Goal: Task Accomplishment & Management: Complete application form

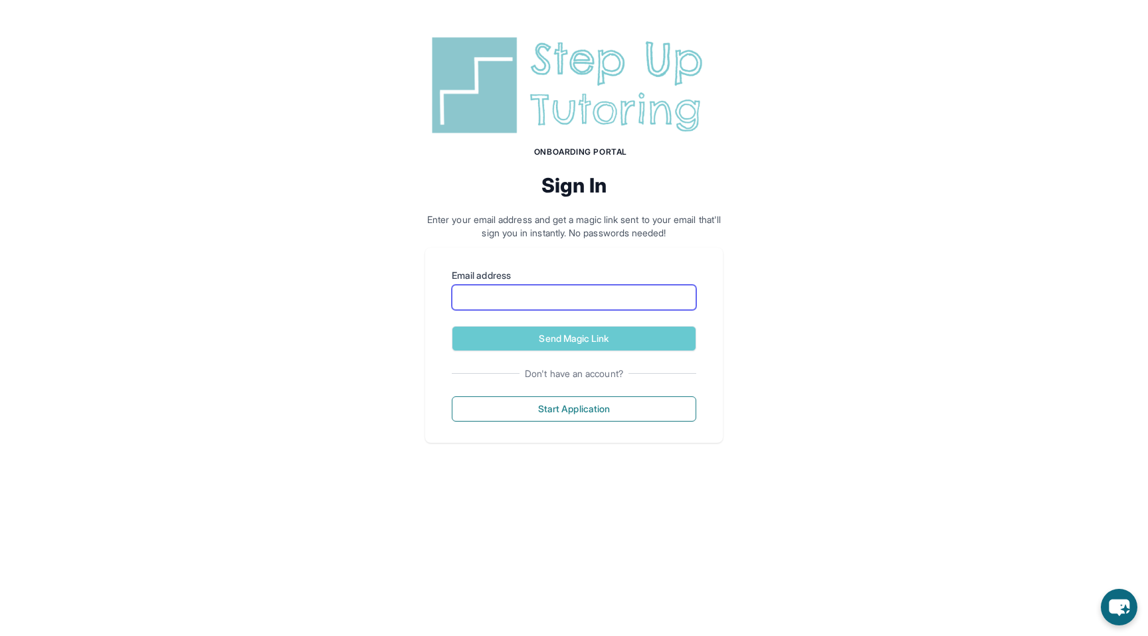
click at [557, 298] on input "Email address" at bounding box center [574, 297] width 244 height 25
type input "**********"
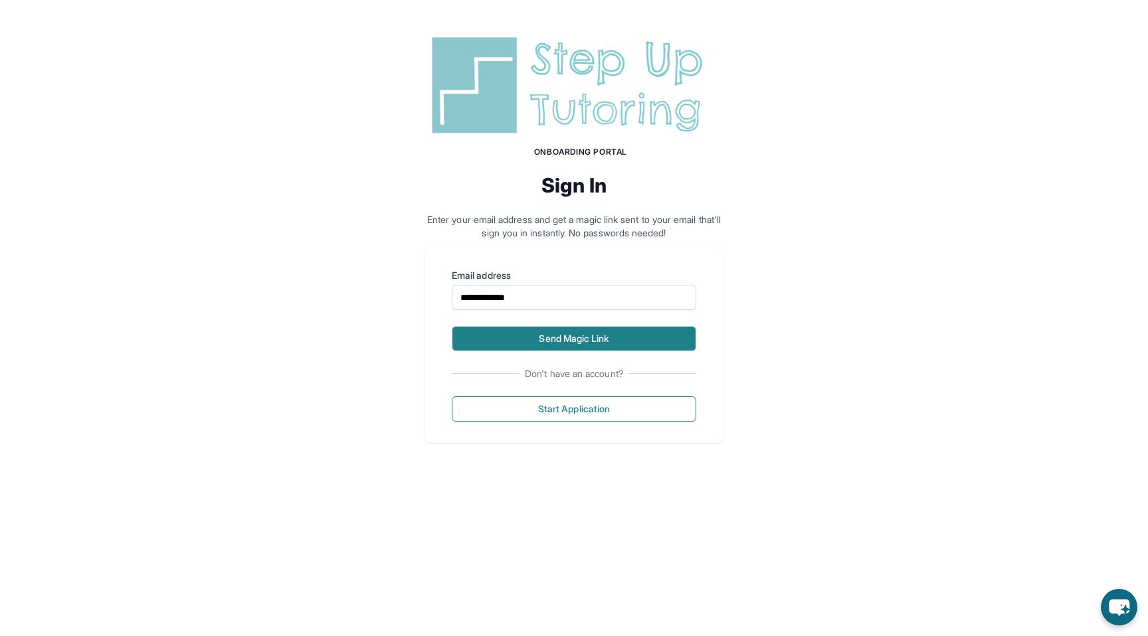
click at [544, 345] on button "Send Magic Link" at bounding box center [574, 338] width 244 height 25
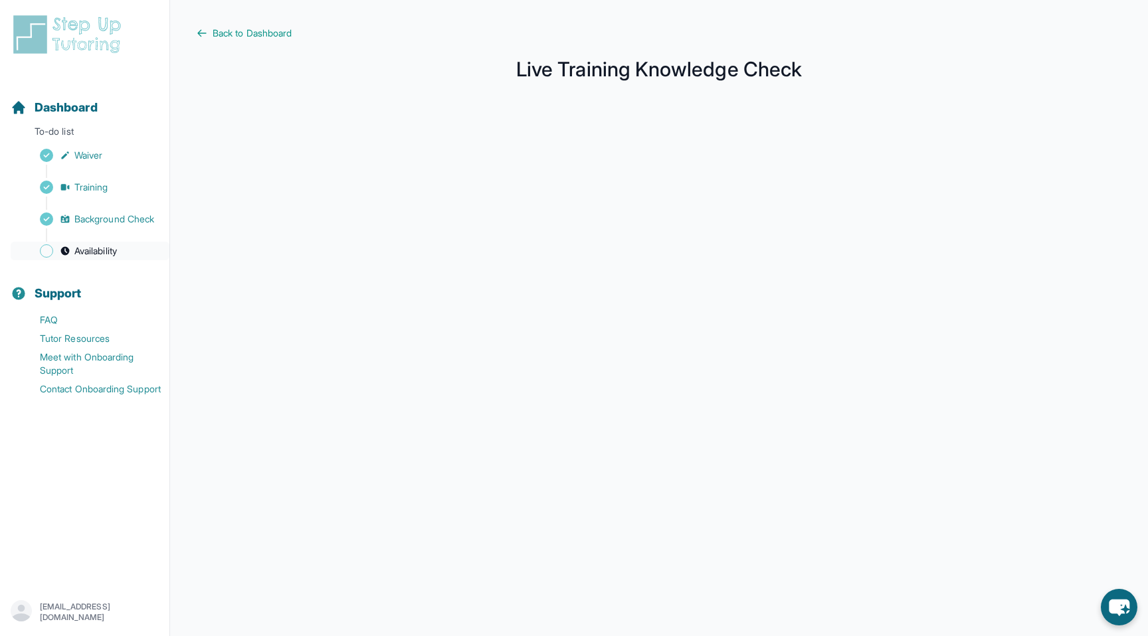
click at [88, 254] on span "Availability" at bounding box center [95, 250] width 43 height 13
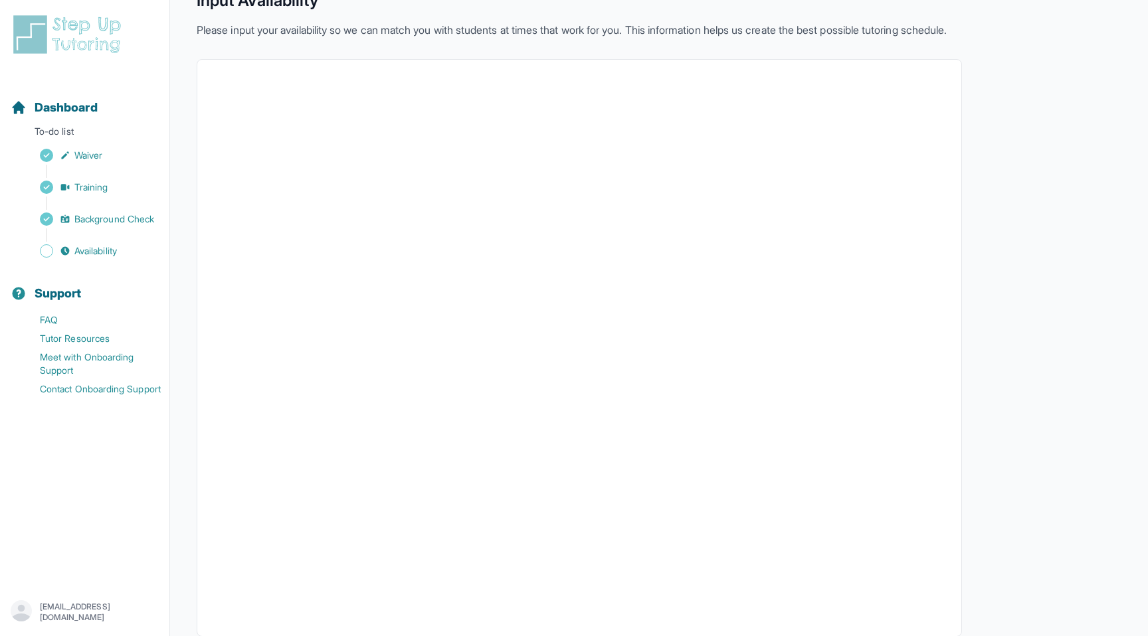
scroll to position [136, 0]
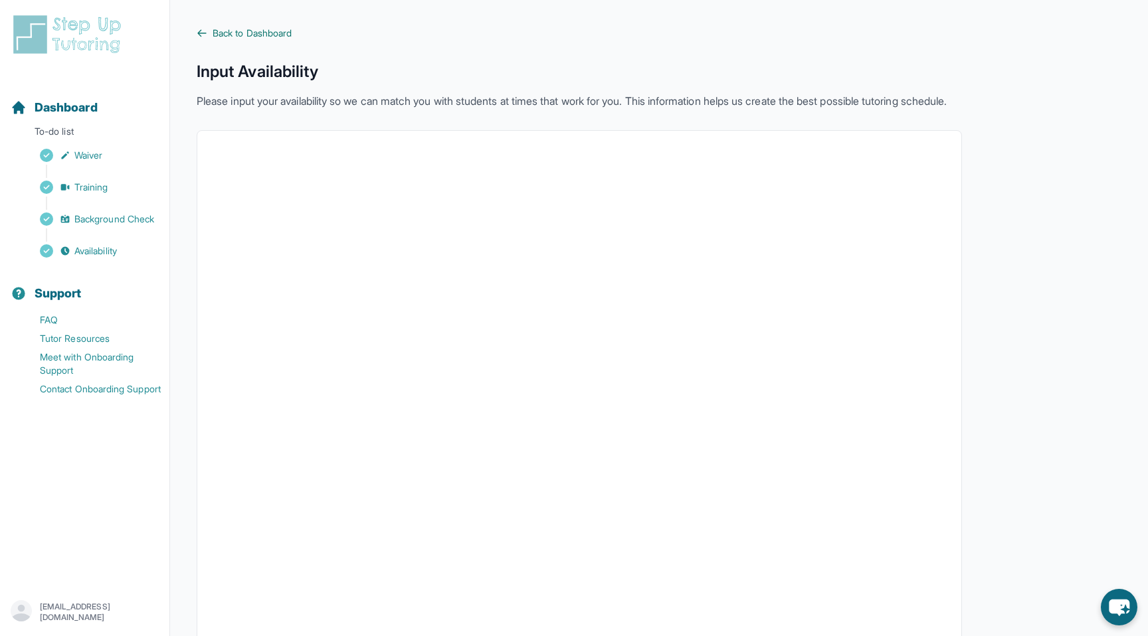
click at [272, 31] on span "Back to Dashboard" at bounding box center [252, 33] width 79 height 13
